Goal: Information Seeking & Learning: Learn about a topic

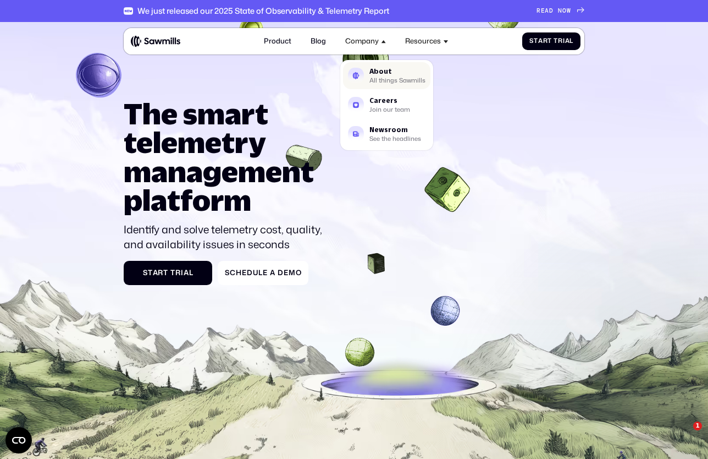
click at [368, 72] on link "About All things Sawmills" at bounding box center [387, 75] width 88 height 26
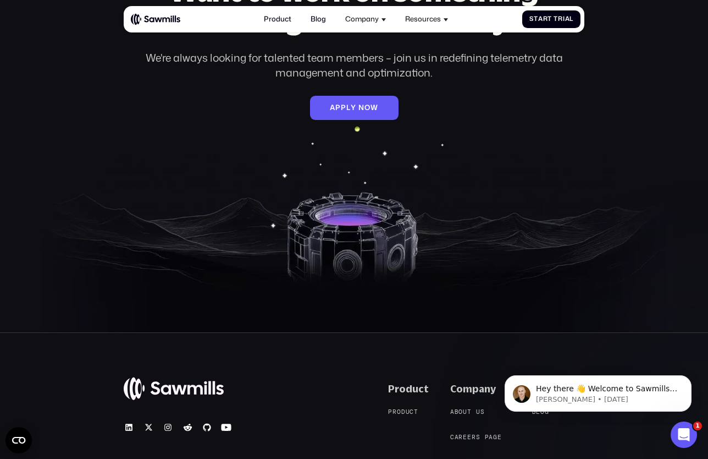
scroll to position [1499, 0]
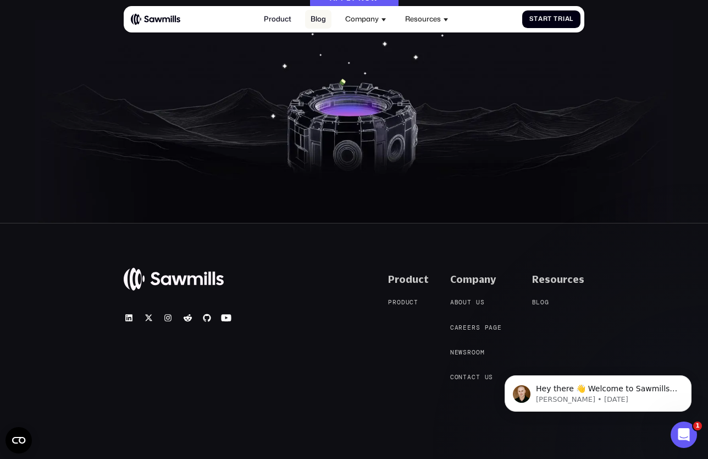
click at [323, 13] on link "Blog" at bounding box center [318, 19] width 26 height 19
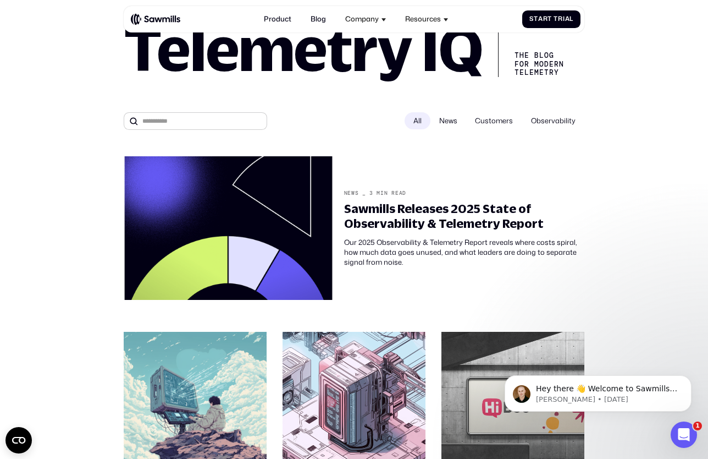
scroll to position [60, 0]
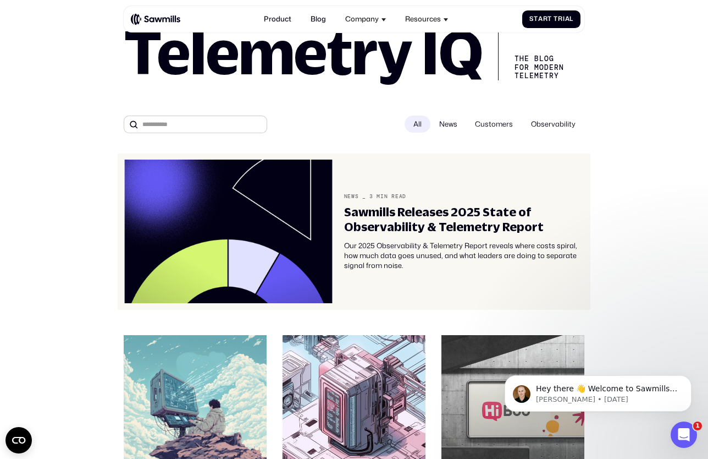
click at [390, 234] on div "Sawmills Releases 2025 State of Observability & Telemetry Report Our 2025 Obser…" at bounding box center [464, 237] width 240 height 65
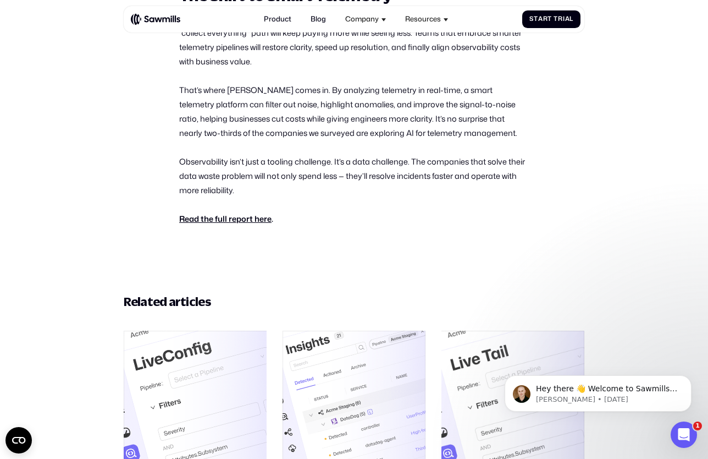
scroll to position [918, 0]
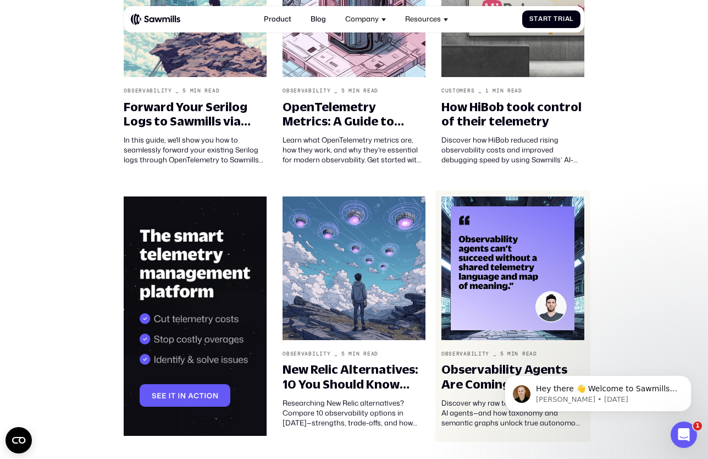
click at [482, 282] on img at bounding box center [512, 267] width 143 height 143
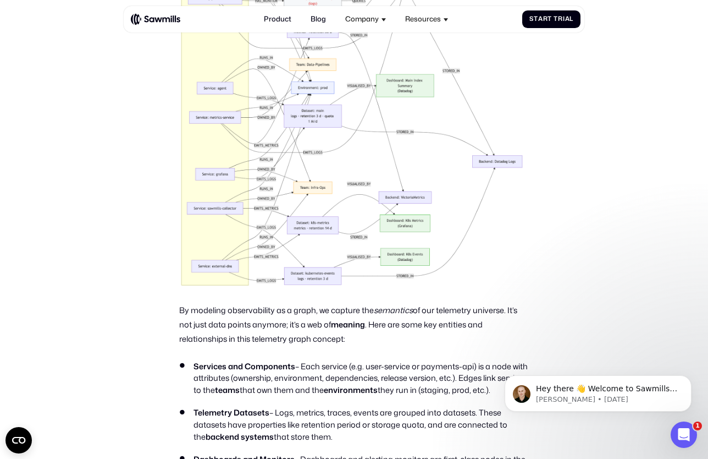
scroll to position [1501, 0]
